Goal: Transaction & Acquisition: Obtain resource

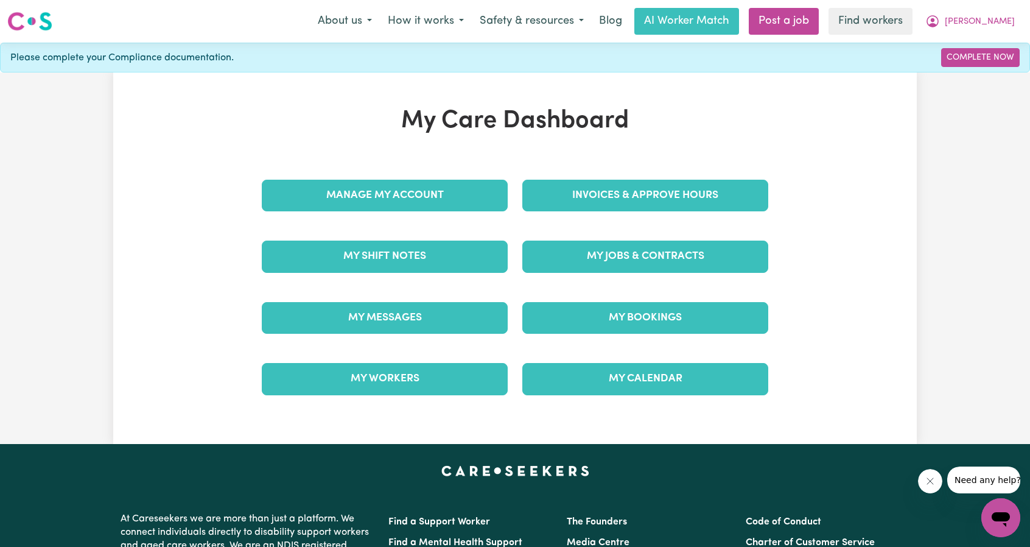
click at [650, 176] on div "Invoices & Approve Hours" at bounding box center [645, 195] width 261 height 61
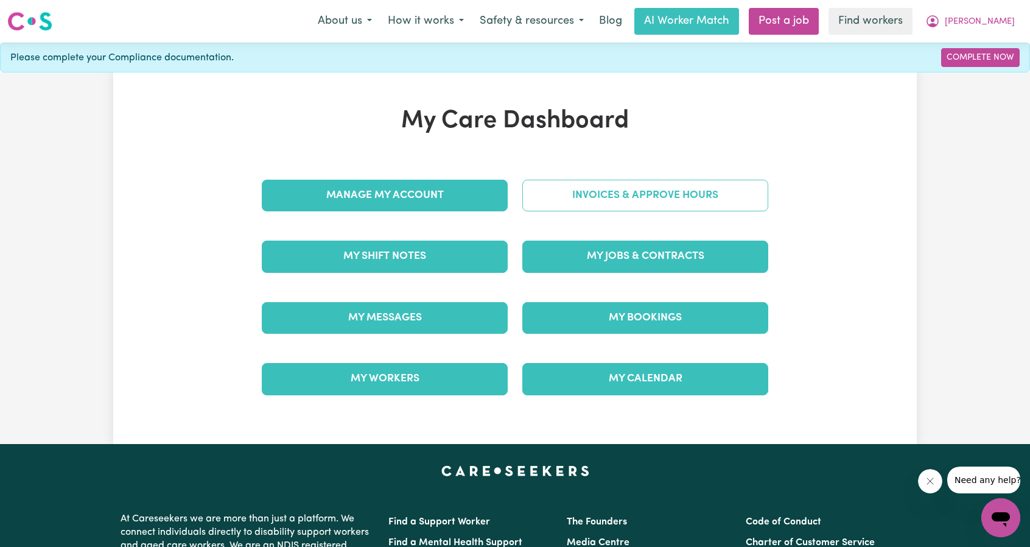
click at [648, 198] on link "Invoices & Approve Hours" at bounding box center [645, 196] width 246 height 32
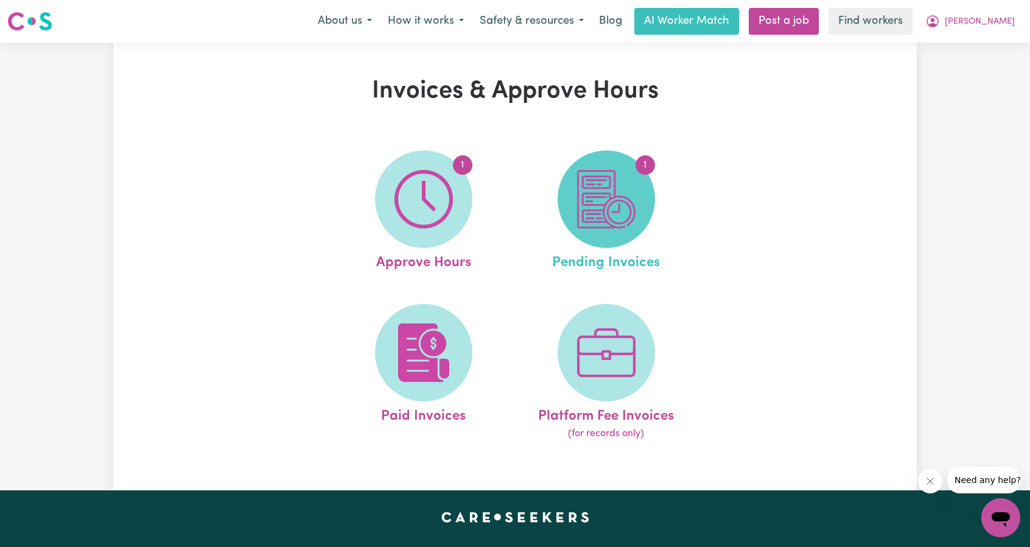
click at [578, 215] on img at bounding box center [606, 199] width 58 height 58
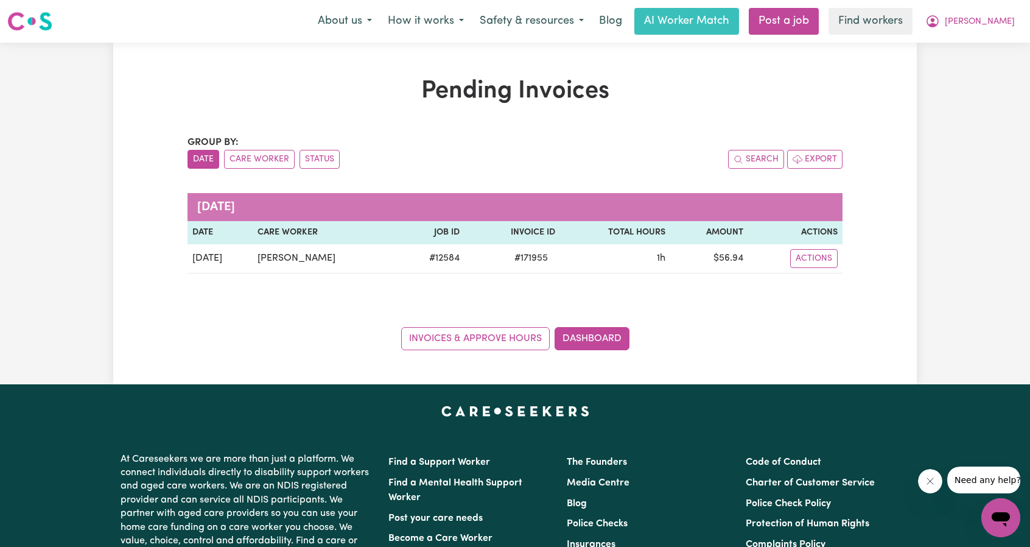
click at [951, 127] on div "Pending Invoices Group by: Date Care Worker Status Search Export [DATE] Date Ca…" at bounding box center [515, 214] width 1030 height 342
click at [994, 29] on button "[PERSON_NAME]" at bounding box center [970, 22] width 105 height 26
click at [973, 43] on link "My Dashboard" at bounding box center [974, 47] width 96 height 23
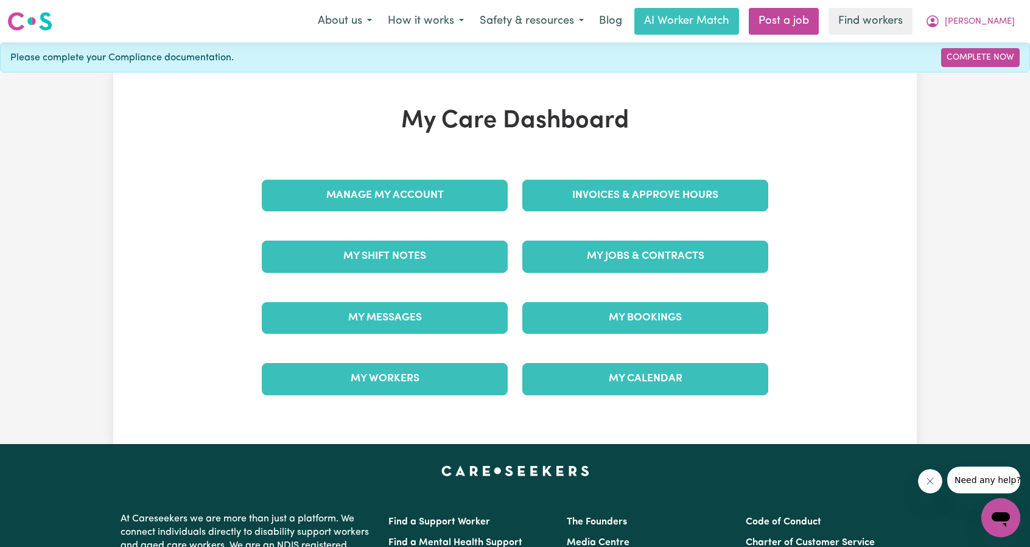
click at [666, 175] on div "Invoices & Approve Hours" at bounding box center [645, 195] width 261 height 61
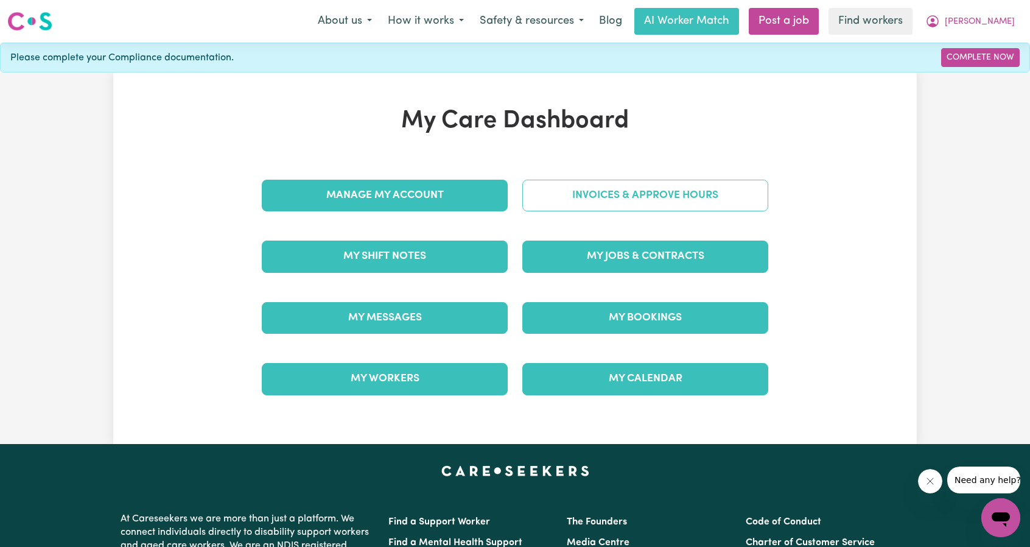
click at [666, 185] on link "Invoices & Approve Hours" at bounding box center [645, 196] width 246 height 32
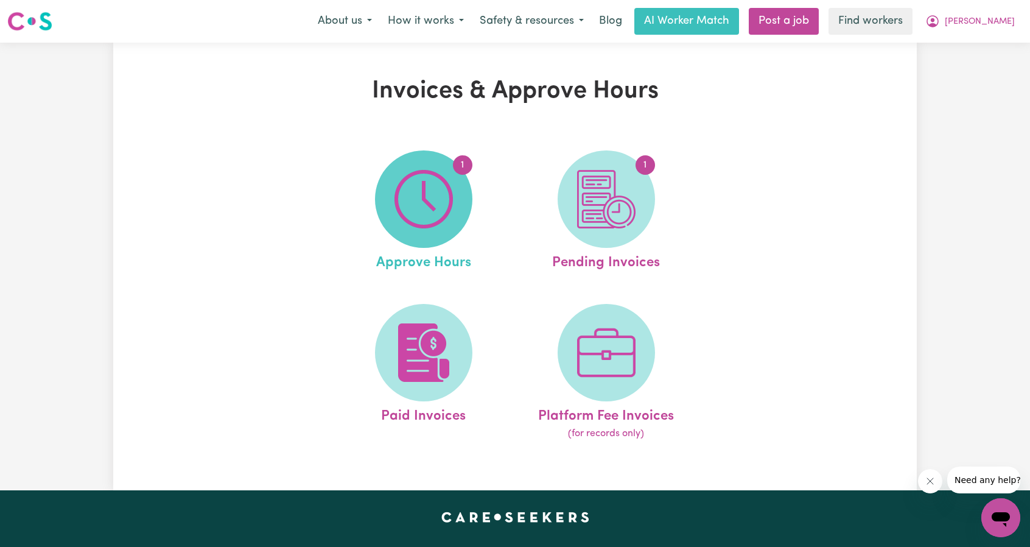
click at [445, 208] on img at bounding box center [424, 199] width 58 height 58
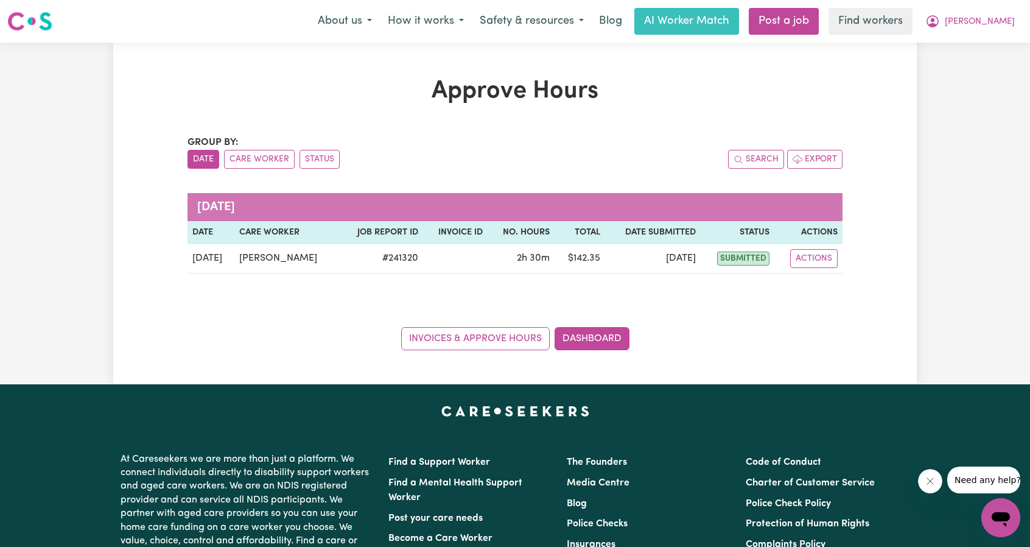
click at [889, 128] on div "Approve Hours Group by: Date Care Worker Status Search Export [DATE] Date Care …" at bounding box center [515, 213] width 804 height 273
click at [982, 8] on div "About us How it works Safety & resources Blog AI Worker Match Post a job Find w…" at bounding box center [666, 21] width 713 height 27
click at [940, 24] on icon "My Account" at bounding box center [933, 21] width 15 height 15
click at [938, 43] on link "My Dashboard" at bounding box center [974, 47] width 96 height 23
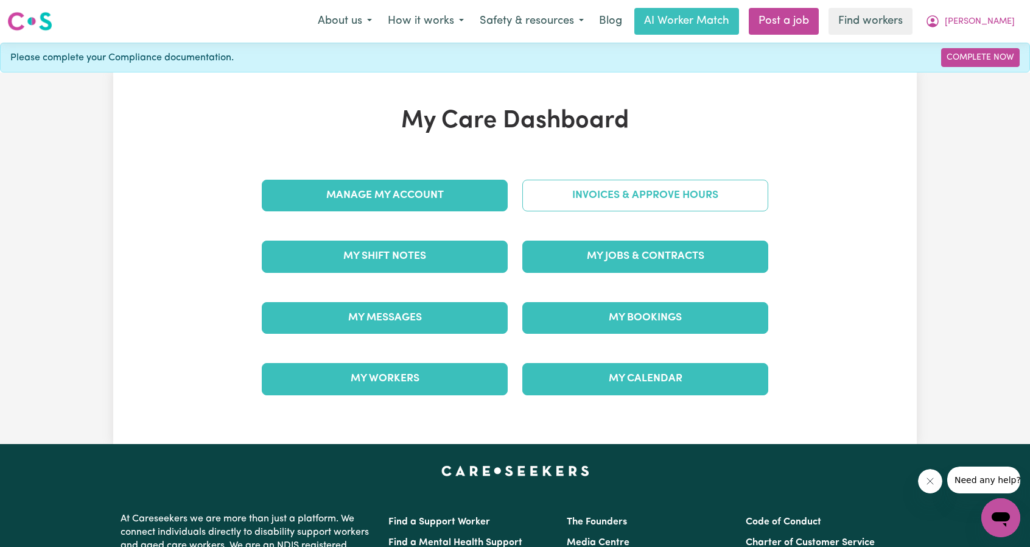
click at [633, 184] on link "Invoices & Approve Hours" at bounding box center [645, 196] width 246 height 32
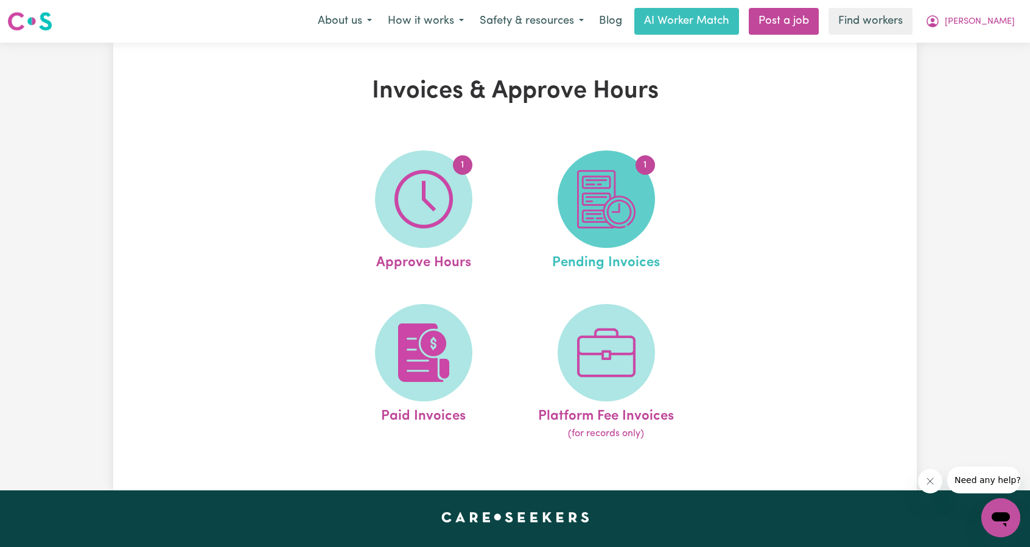
click at [624, 201] on img at bounding box center [606, 199] width 58 height 58
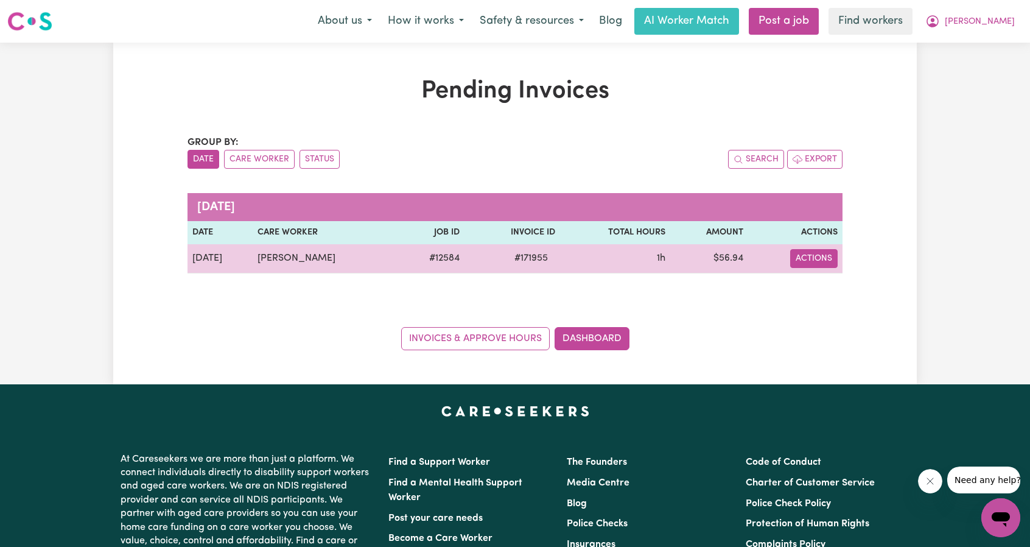
click at [812, 256] on button "Actions" at bounding box center [813, 258] width 47 height 19
click at [843, 282] on link "Download Invoice" at bounding box center [849, 286] width 111 height 24
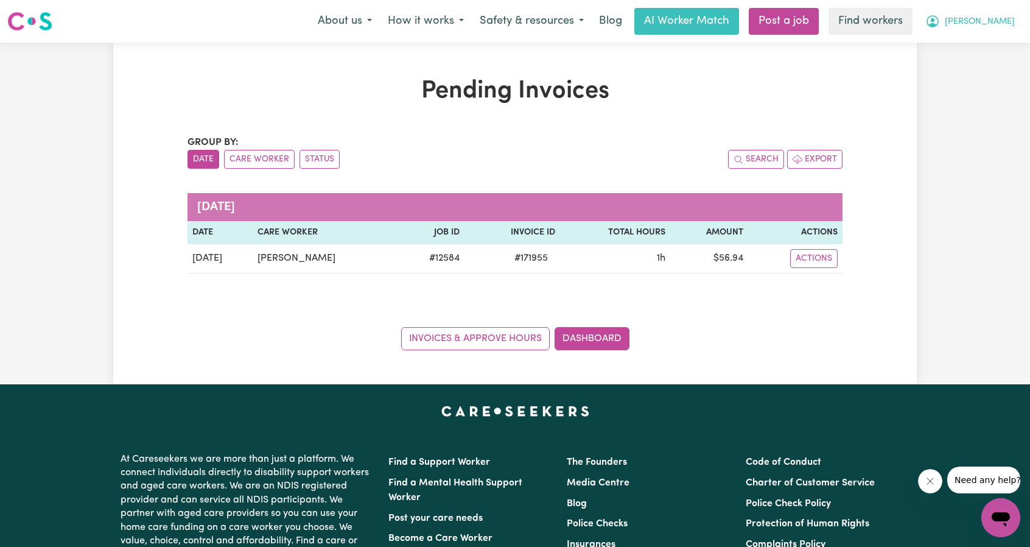
click at [1005, 20] on span "[PERSON_NAME]" at bounding box center [980, 21] width 70 height 13
click at [966, 65] on link "Logout" at bounding box center [974, 69] width 96 height 23
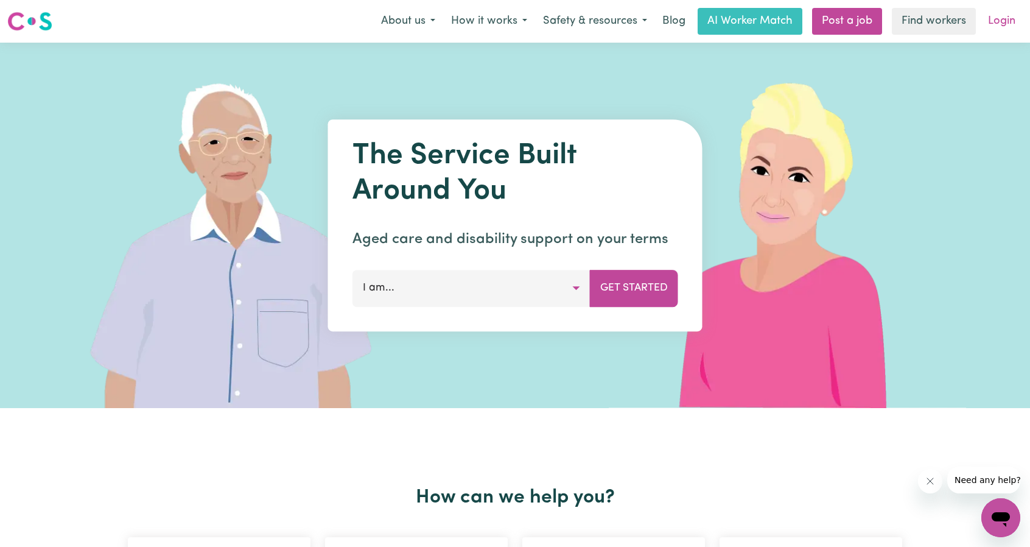
click at [995, 31] on link "Login" at bounding box center [1002, 21] width 42 height 27
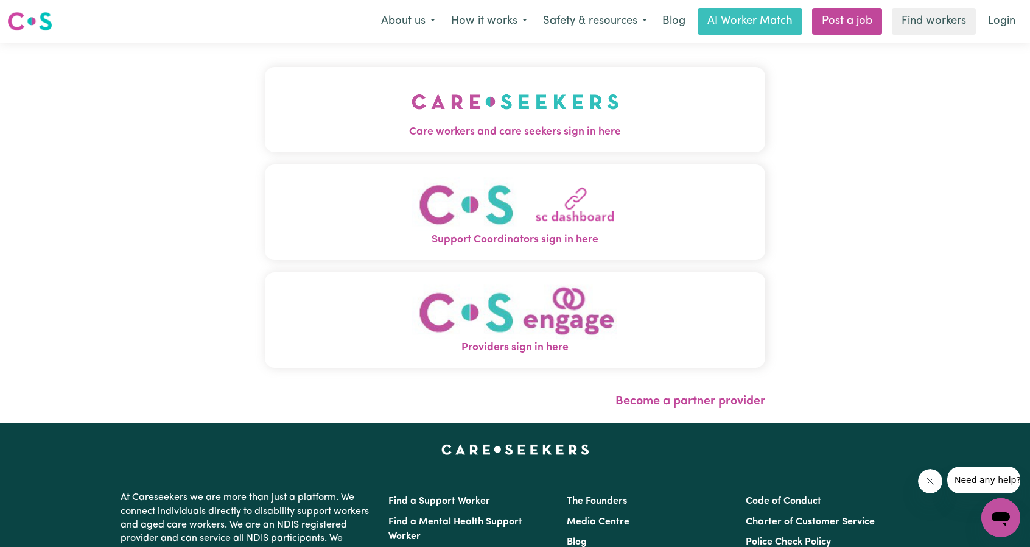
click at [604, 142] on button "Care workers and care seekers sign in here" at bounding box center [515, 109] width 501 height 85
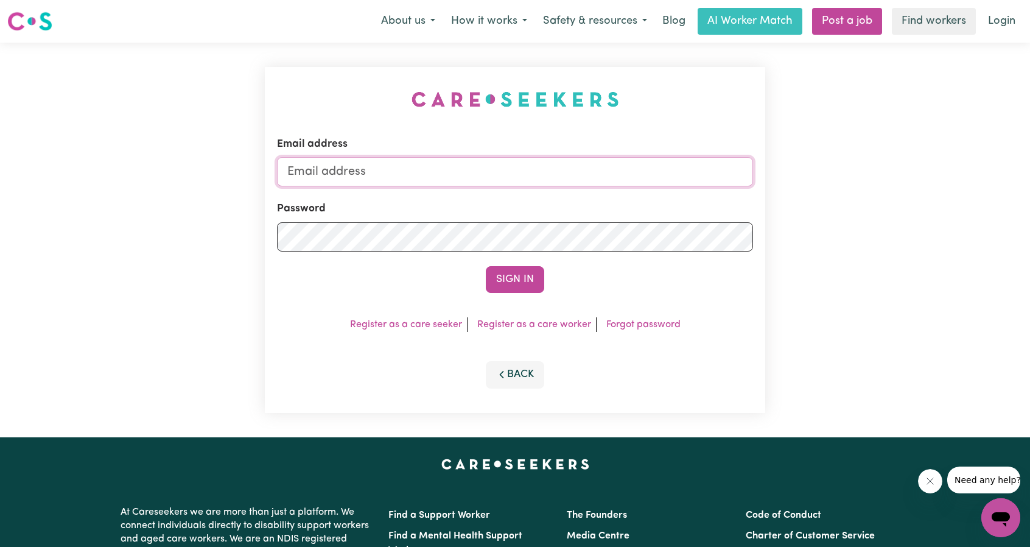
click at [623, 167] on input "Email address" at bounding box center [515, 171] width 476 height 29
drag, startPoint x: 349, startPoint y: 175, endPoint x: 644, endPoint y: 175, distance: 295.3
click at [644, 174] on input "[EMAIL_ADDRESS][PERSON_NAME][DOMAIN_NAME]" at bounding box center [515, 171] width 476 height 29
type input "[EMAIL_ADDRESS][DOMAIN_NAME]"
click at [537, 264] on form "Email address [EMAIL_ADDRESS][DOMAIN_NAME] Password Sign In" at bounding box center [515, 214] width 476 height 156
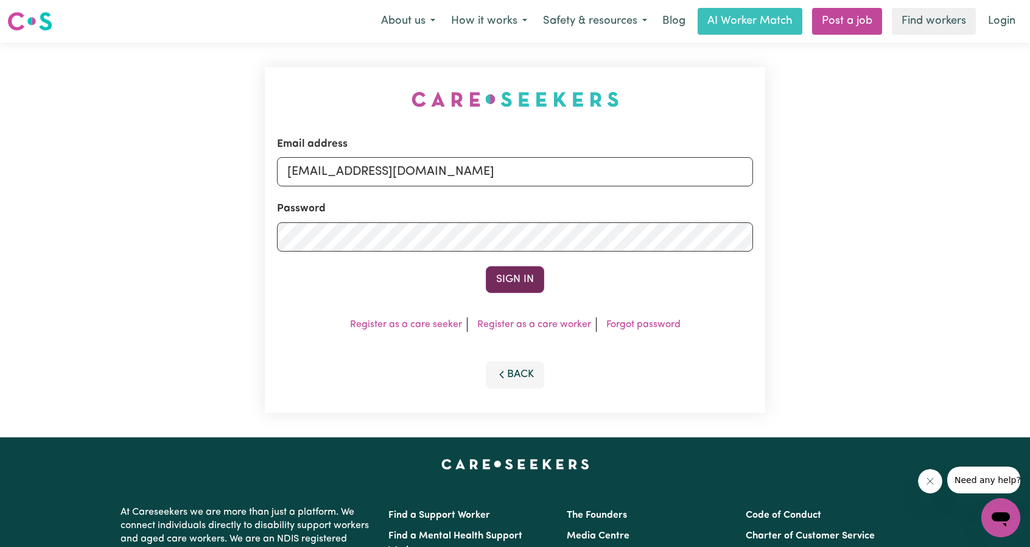
click at [533, 273] on button "Sign In" at bounding box center [515, 279] width 58 height 27
